Goal: Download file/media

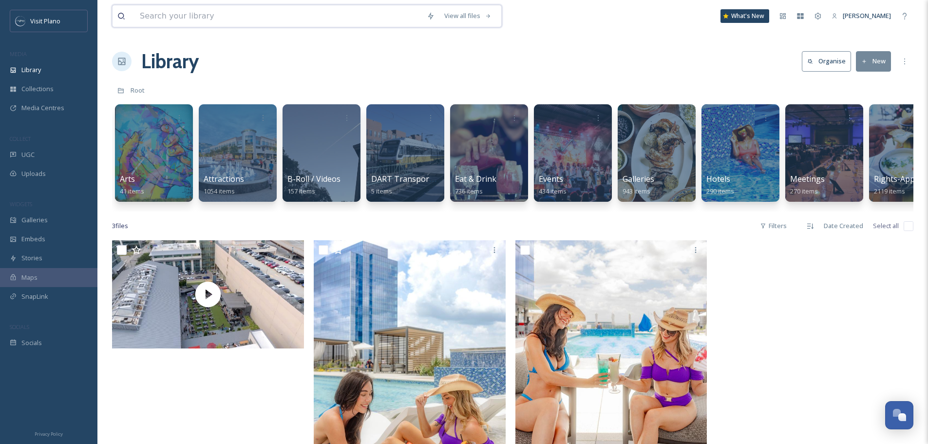
click at [208, 26] on input at bounding box center [278, 15] width 287 height 21
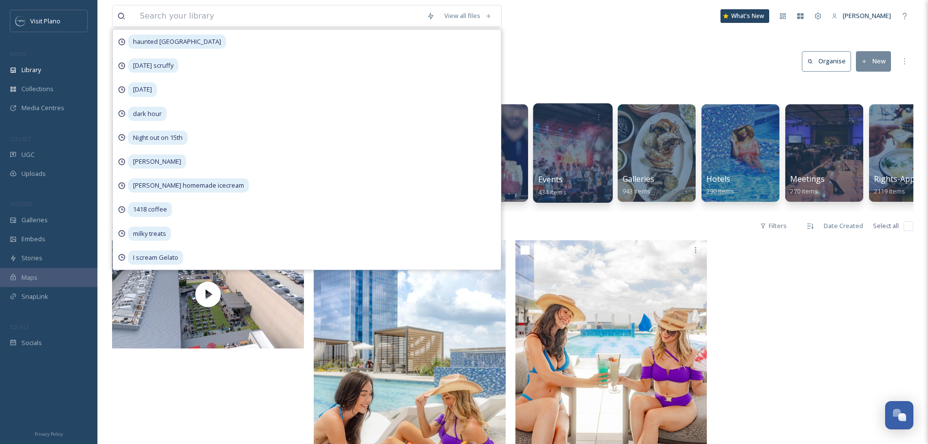
click at [579, 176] on div "Events 434 items" at bounding box center [573, 185] width 70 height 24
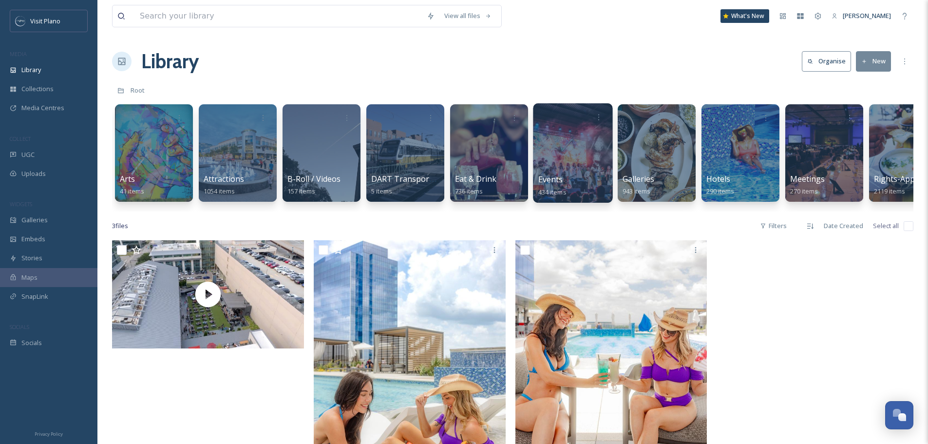
click at [559, 179] on span "Events" at bounding box center [550, 179] width 25 height 11
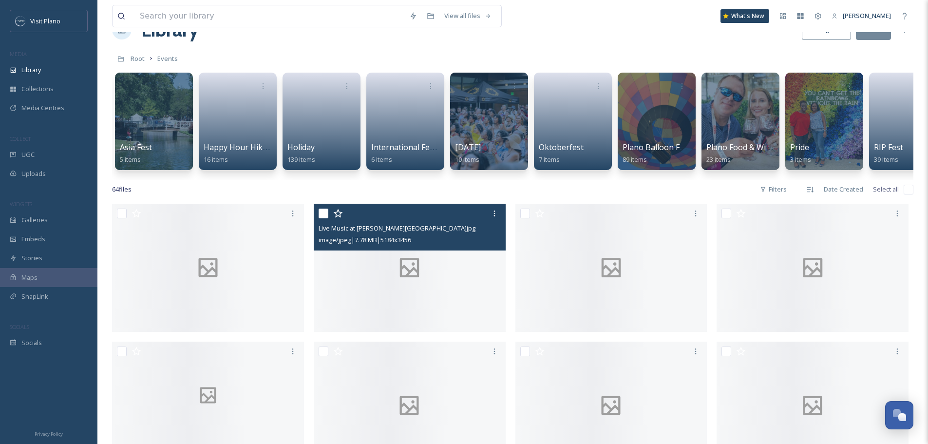
scroll to position [49, 0]
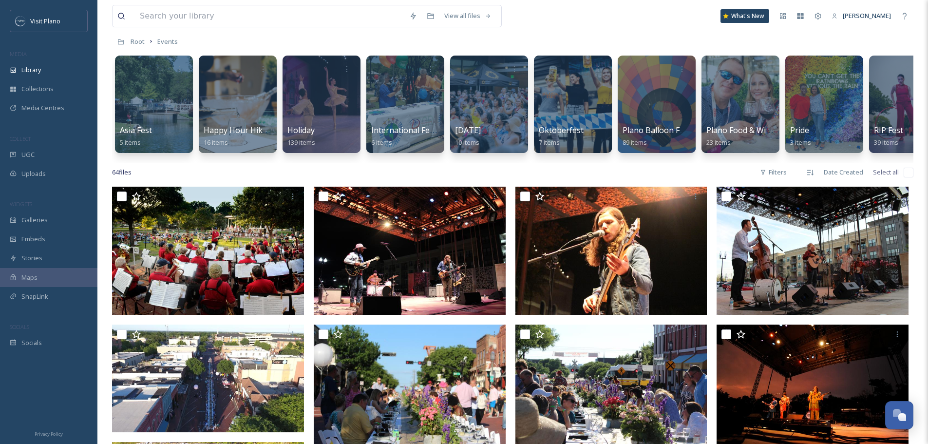
drag, startPoint x: 436, startPoint y: 172, endPoint x: 510, endPoint y: 171, distance: 74.1
click at [510, 171] on div "64 file s Filters Date Created Select all" at bounding box center [513, 172] width 802 height 19
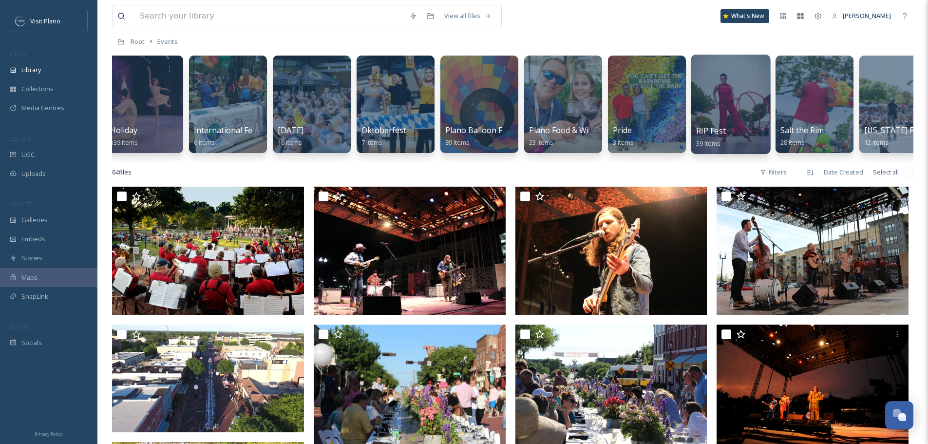
click at [704, 121] on div at bounding box center [730, 104] width 79 height 99
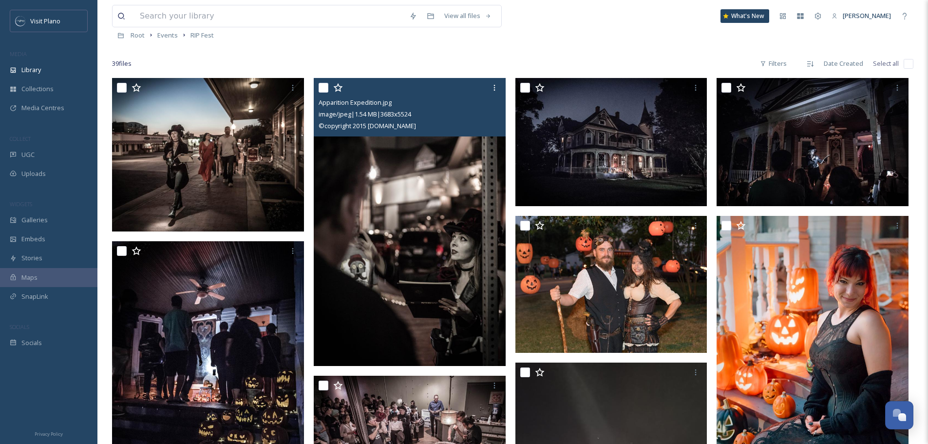
scroll to position [49, 0]
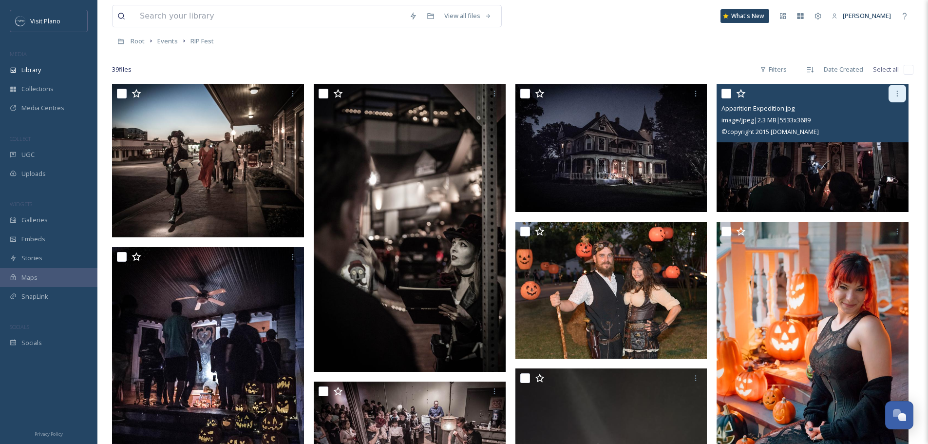
click at [901, 97] on icon at bounding box center [898, 94] width 8 height 8
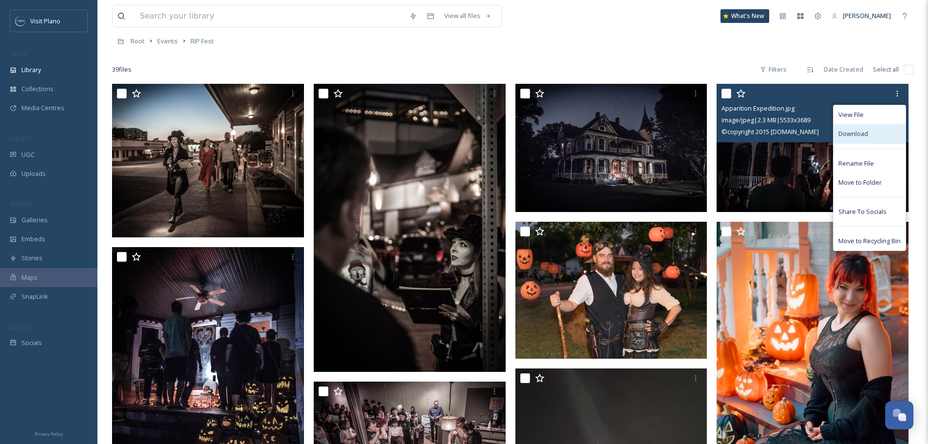
click at [859, 137] on span "Download" at bounding box center [854, 133] width 30 height 9
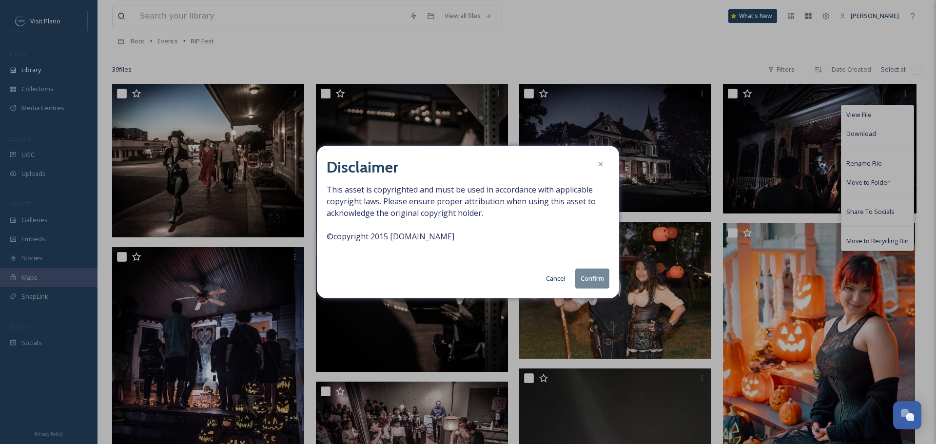
click at [559, 272] on button "Cancel" at bounding box center [555, 278] width 29 height 19
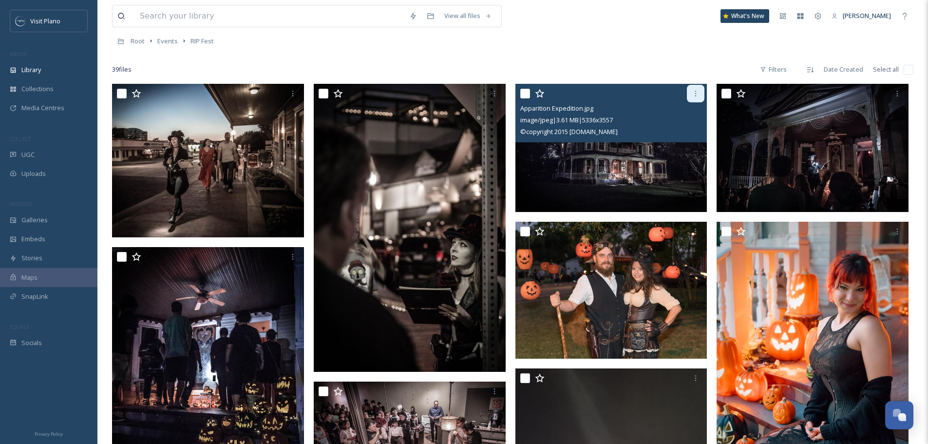
click at [693, 96] on icon at bounding box center [696, 94] width 8 height 8
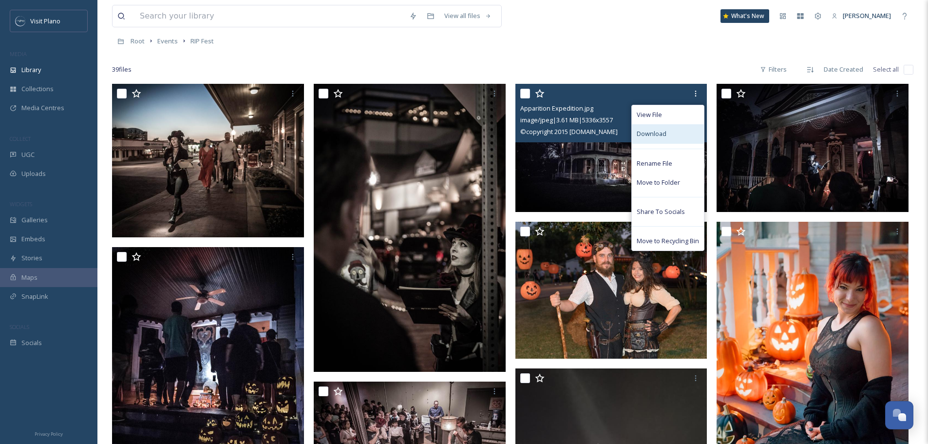
click at [670, 137] on div "Download" at bounding box center [668, 133] width 72 height 19
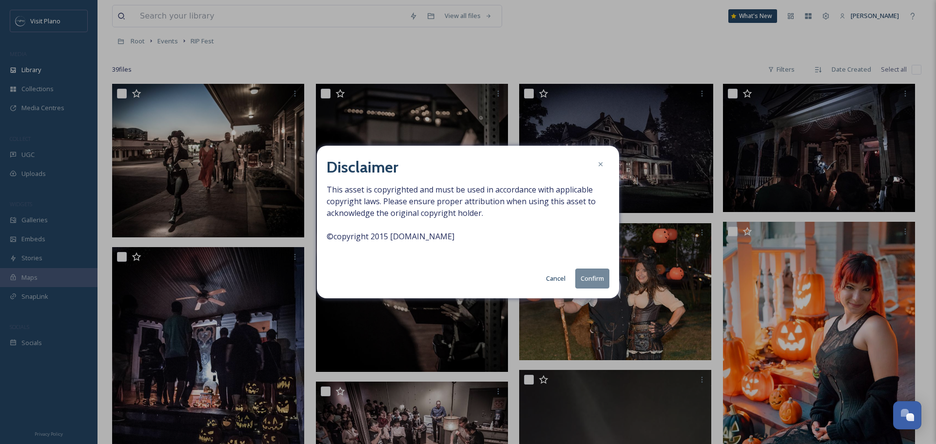
click at [552, 276] on button "Cancel" at bounding box center [555, 278] width 29 height 19
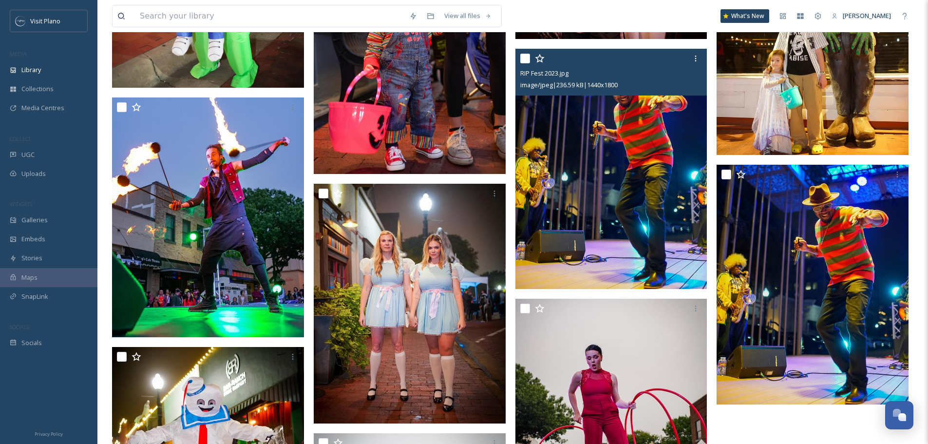
scroll to position [1803, 0]
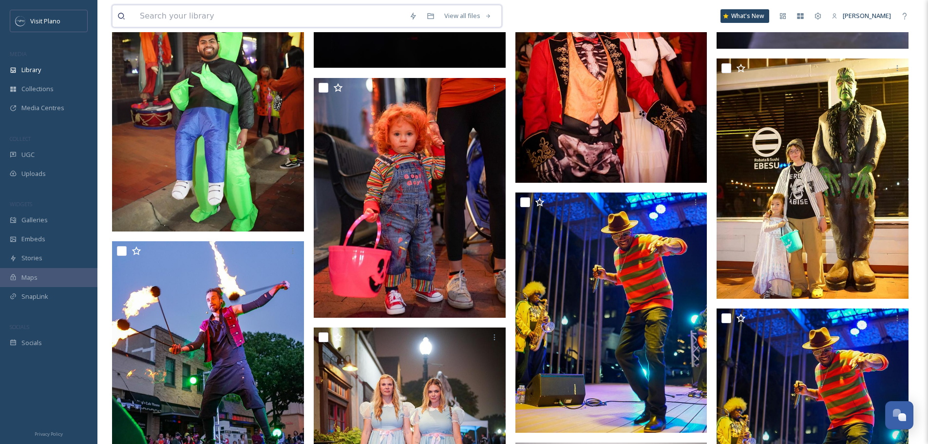
click at [194, 17] on input at bounding box center [269, 15] width 269 height 21
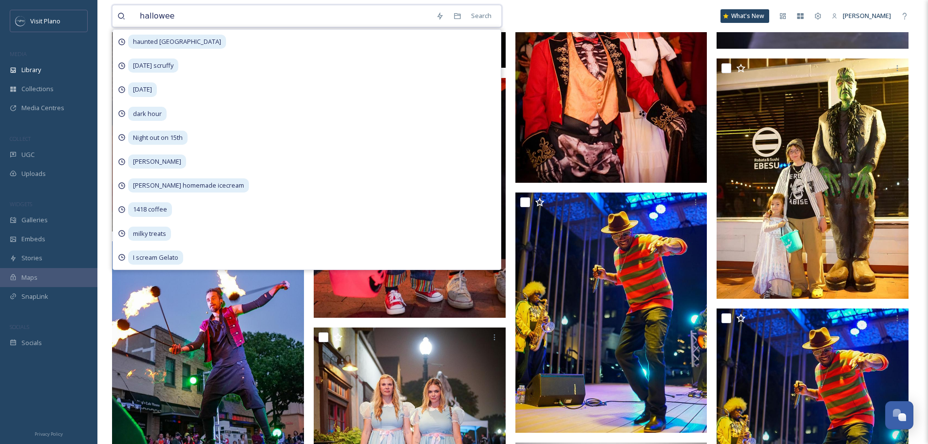
type input "[DATE]"
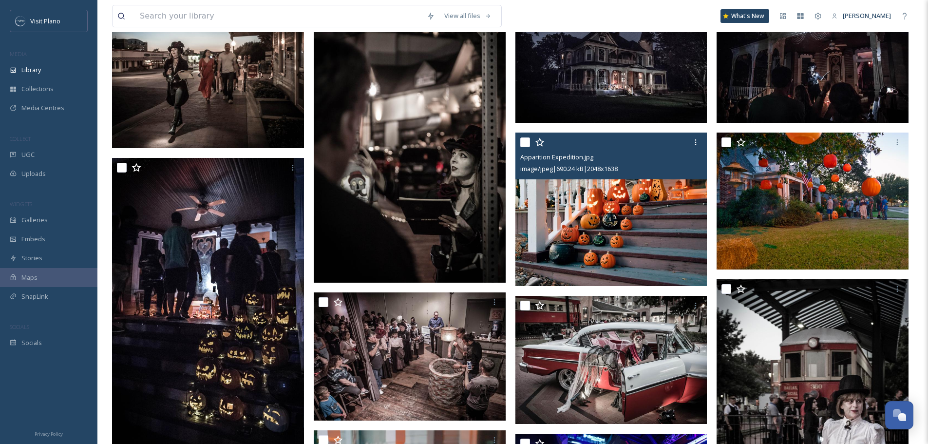
scroll to position [146, 0]
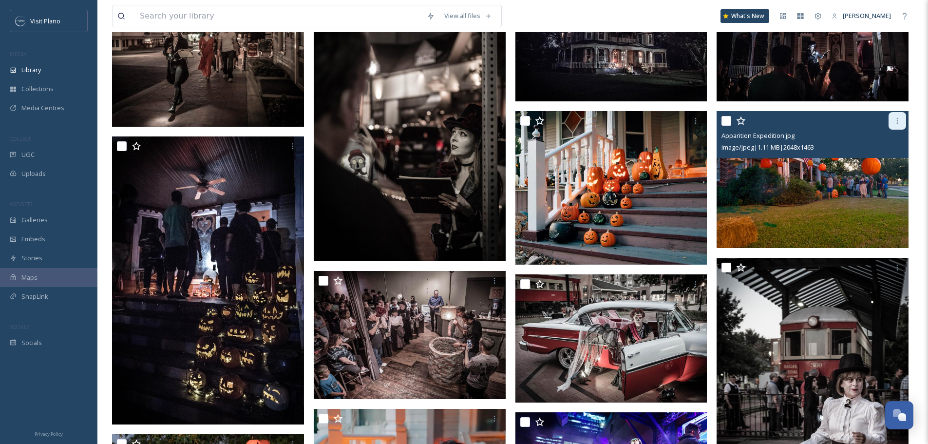
click at [897, 125] on div at bounding box center [898, 121] width 18 height 18
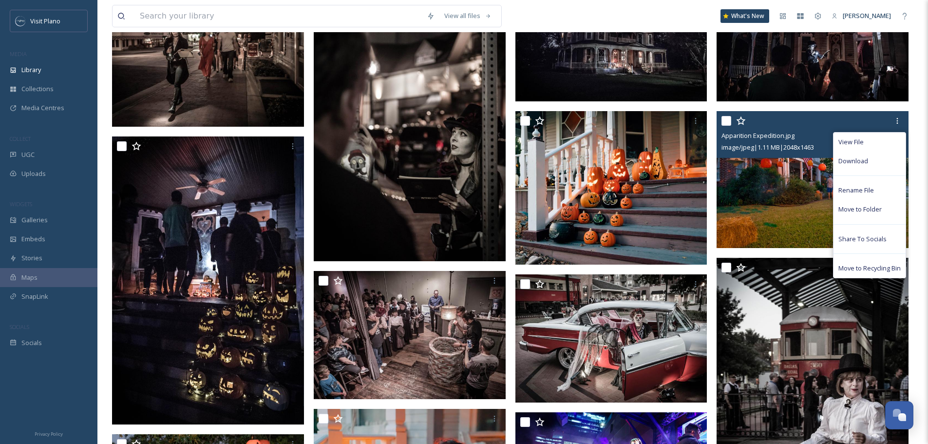
click at [850, 163] on span "Download" at bounding box center [854, 160] width 30 height 9
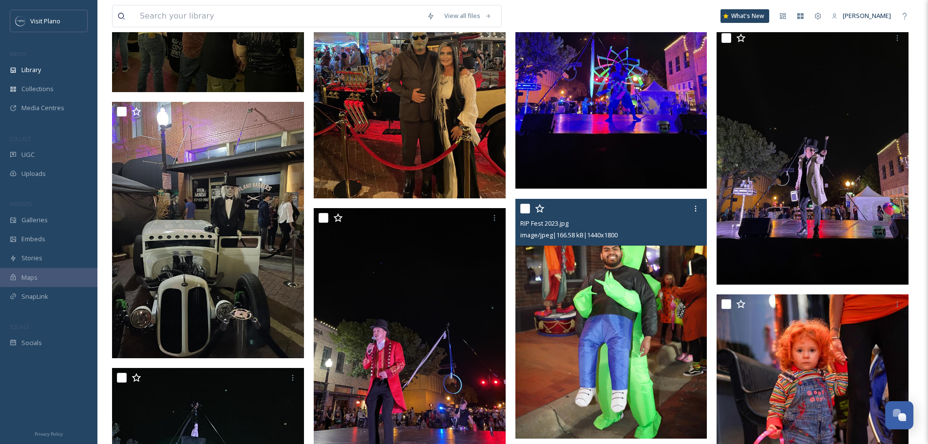
scroll to position [1559, 0]
